Goal: Task Accomplishment & Management: Complete application form

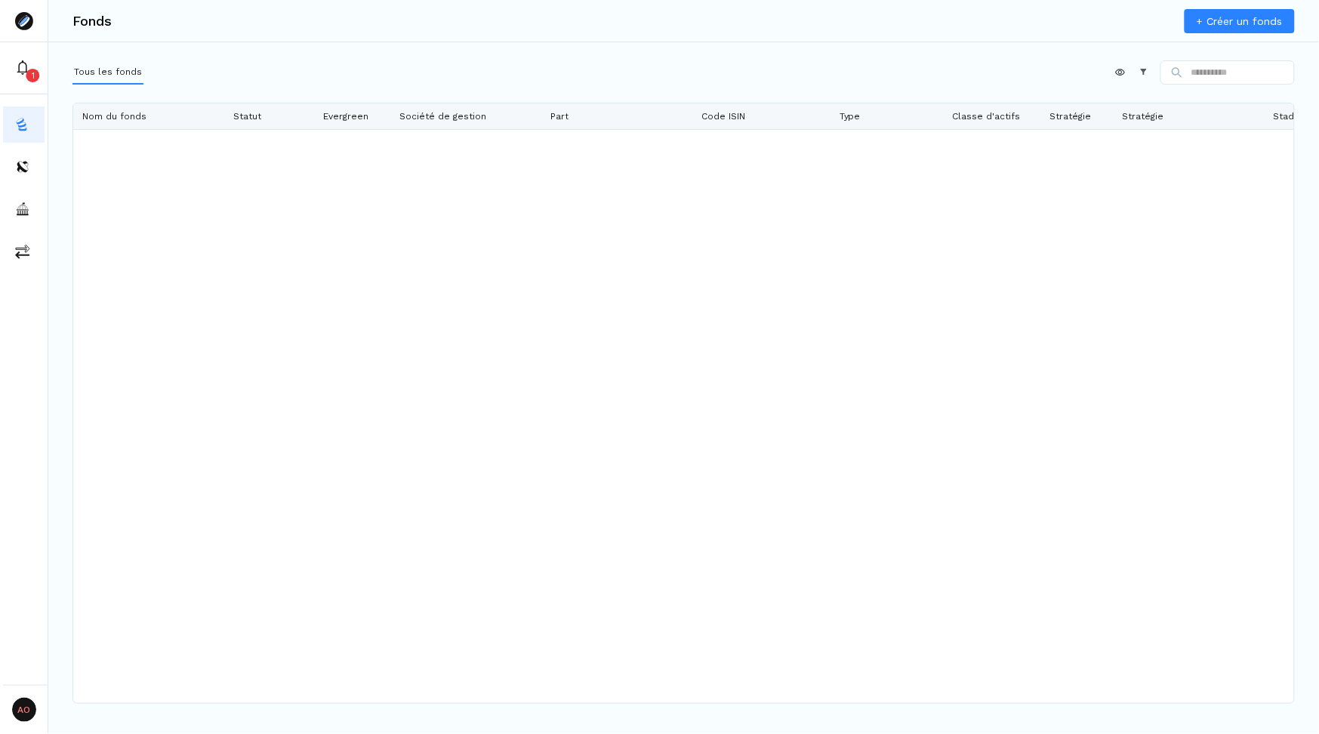
click at [1011, 20] on link "+ Créer un fonds" at bounding box center [1239, 21] width 110 height 24
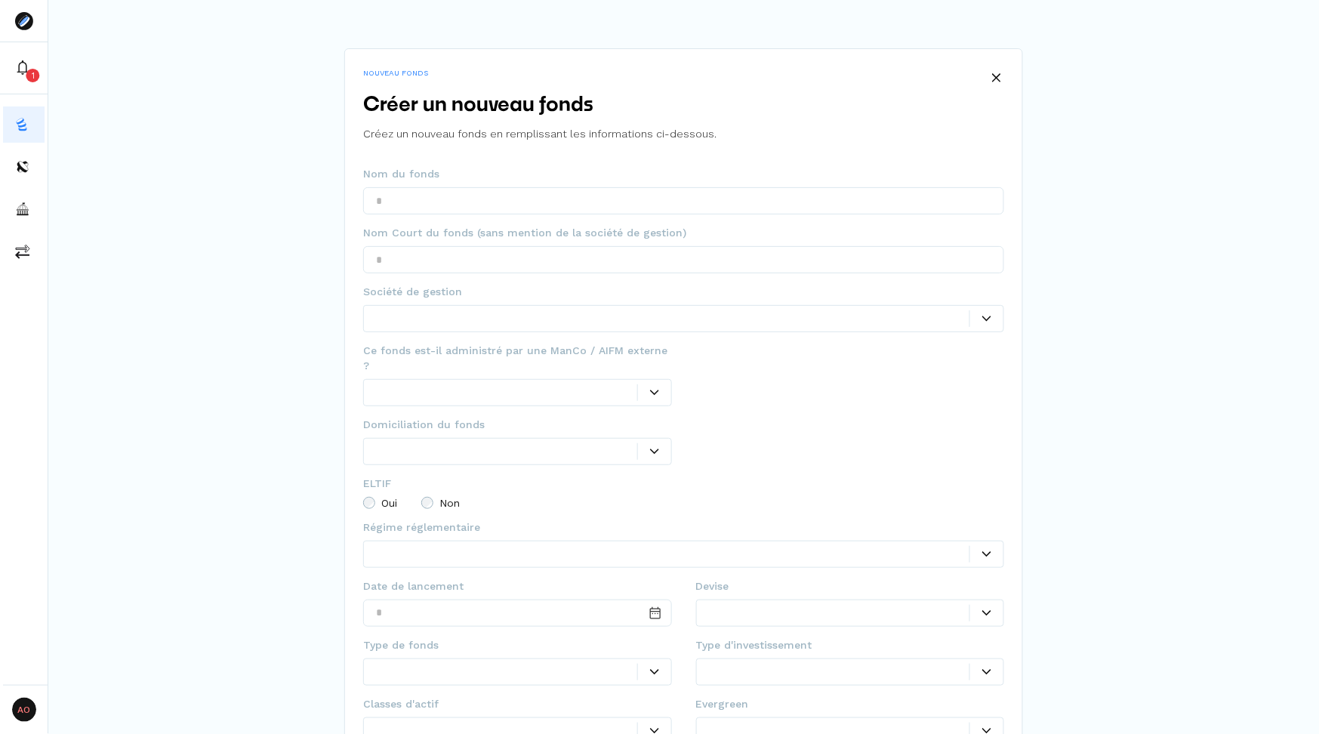
click at [466, 316] on div at bounding box center [672, 318] width 593 height 16
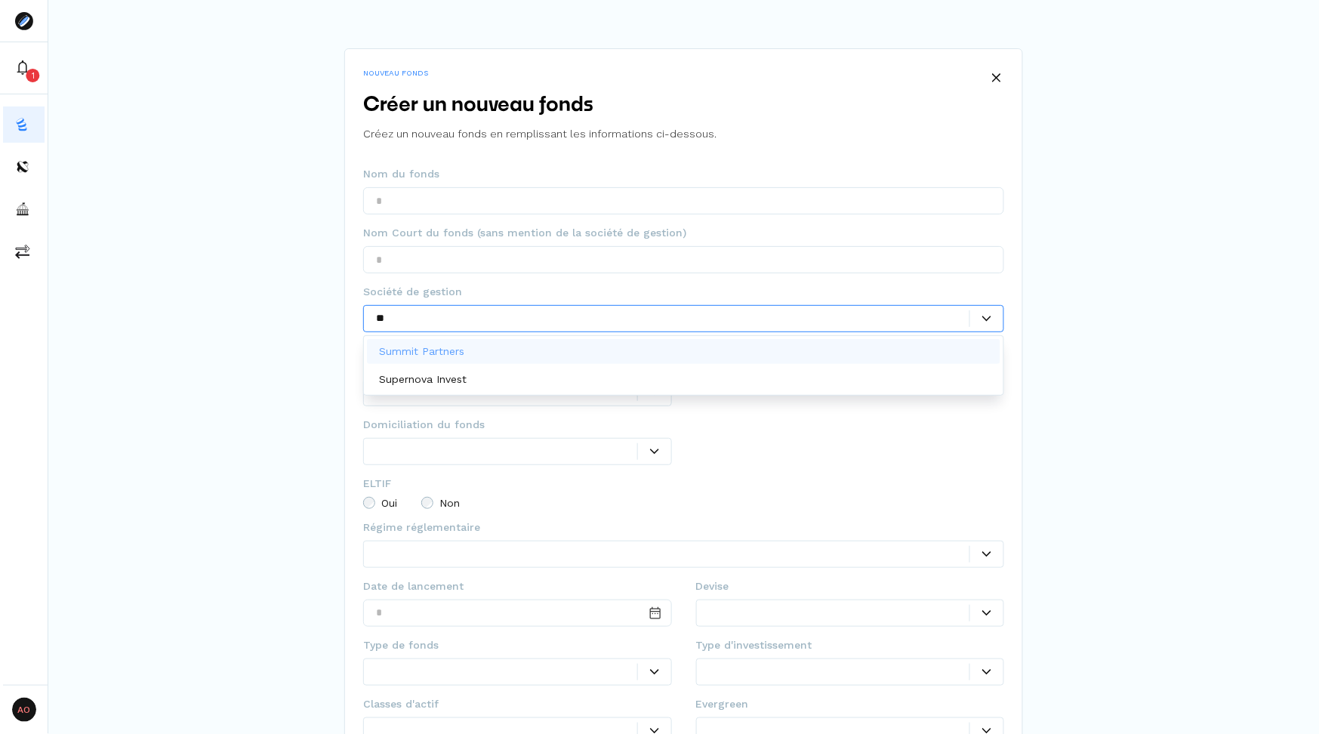
type input "*"
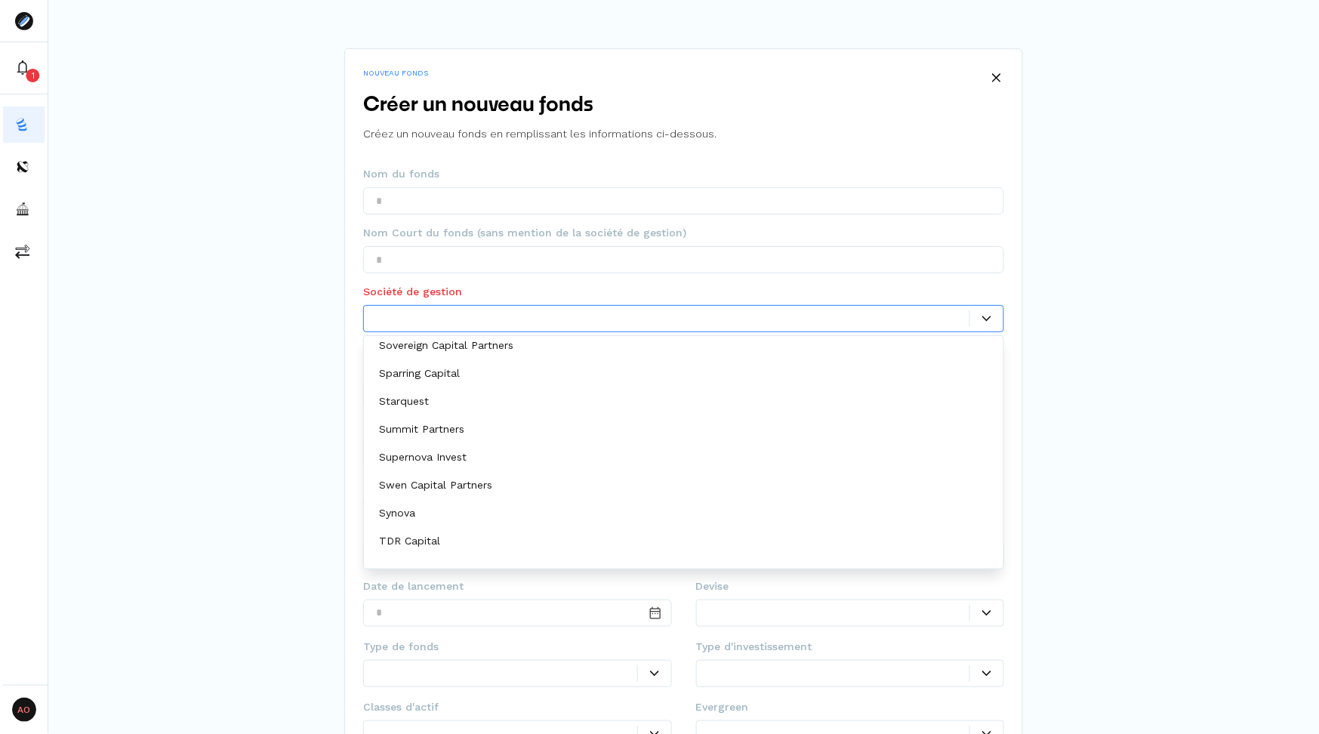
scroll to position [8507, 0]
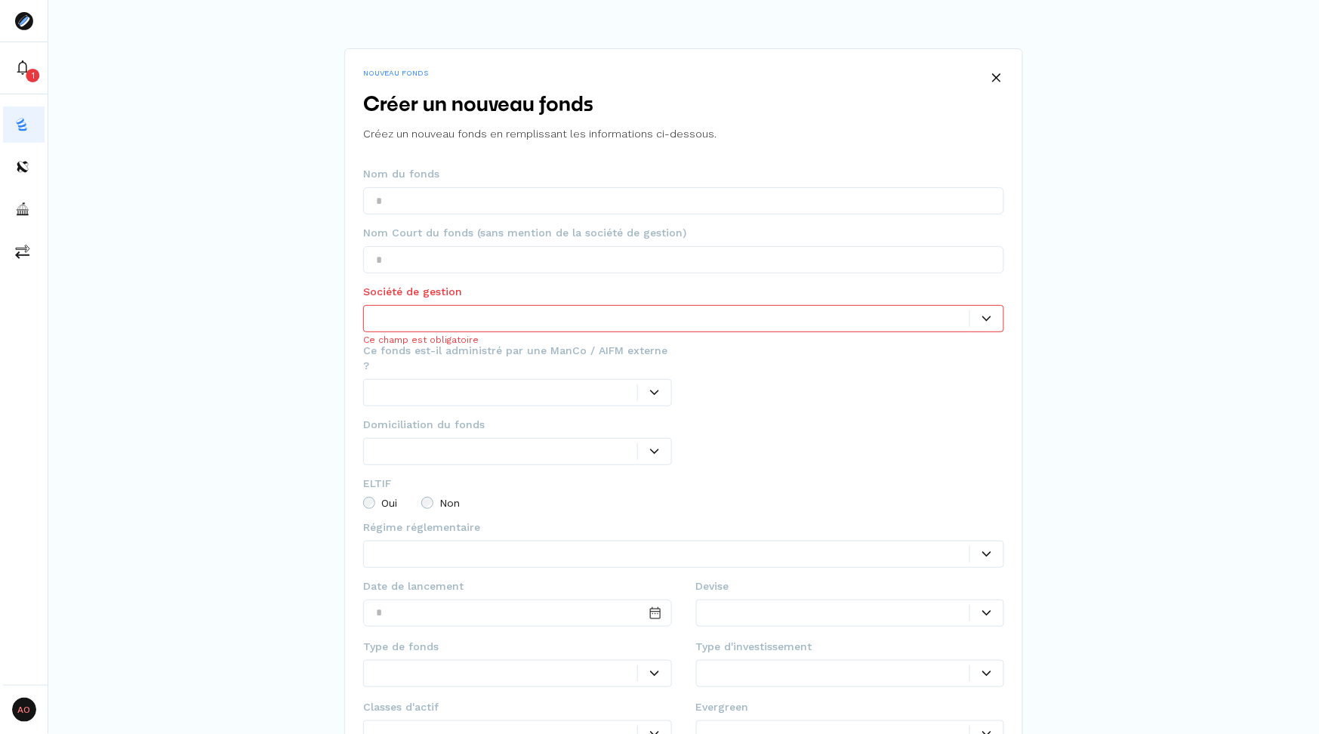
click at [299, 468] on div "NOUVEAU FONDS Créer un nouveau fonds Créez un nouveau fonds en remplissant les …" at bounding box center [683, 408] width 1270 height 817
click at [604, 311] on div at bounding box center [672, 318] width 593 height 16
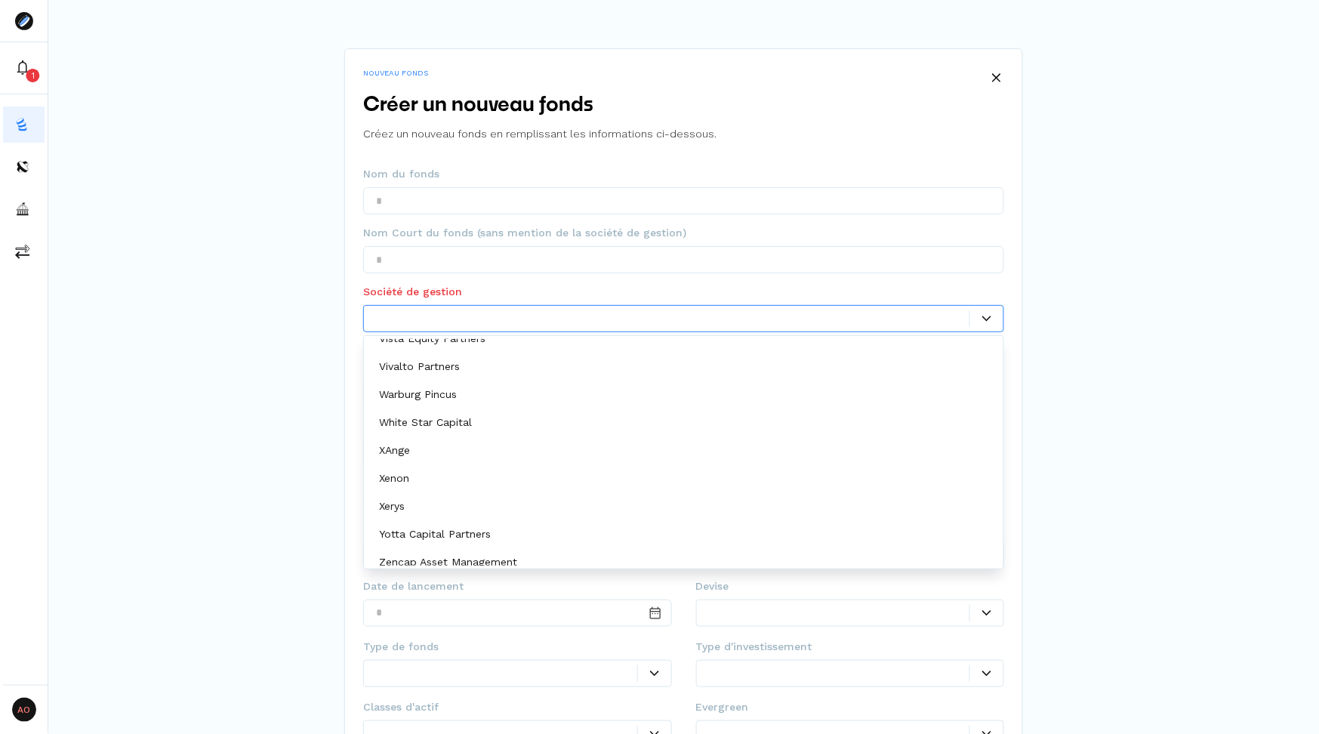
click at [1095, 469] on div "NOUVEAU FONDS Créer un nouveau fonds Créez un nouveau fonds en remplissant les …" at bounding box center [683, 408] width 1270 height 817
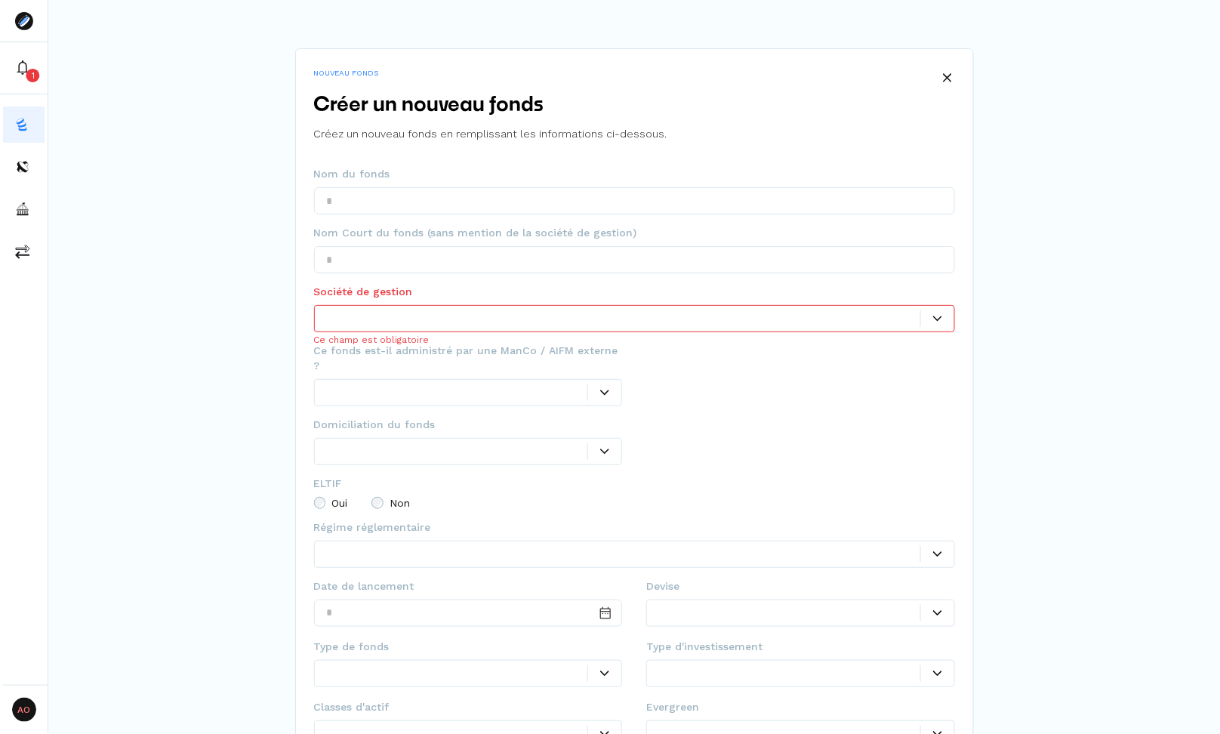
click at [1117, 386] on div "NOUVEAU FONDS Créer un nouveau fonds Créez un nouveau fonds en remplissant les …" at bounding box center [633, 408] width 1171 height 817
